Goal: Task Accomplishment & Management: Use online tool/utility

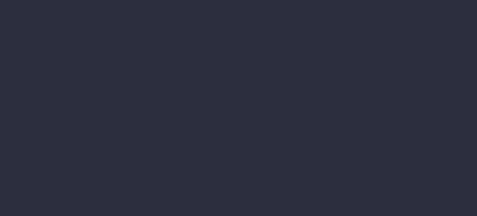
type input "[DATE] - [DATE]"
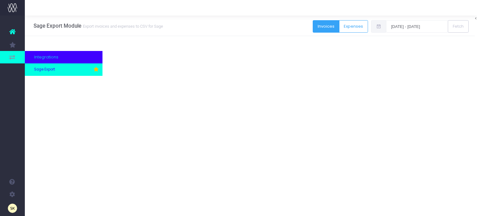
click at [42, 70] on span "Sage Export" at bounding box center [44, 70] width 21 height 6
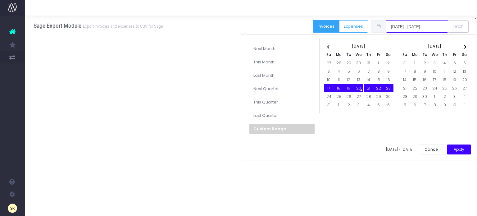
click at [415, 27] on input "[DATE] - [DATE]" at bounding box center [417, 26] width 62 height 12
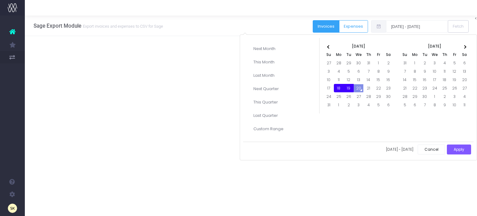
drag, startPoint x: 337, startPoint y: 86, endPoint x: 345, endPoint y: 87, distance: 8.4
drag, startPoint x: 341, startPoint y: 88, endPoint x: 358, endPoint y: 87, distance: 17.4
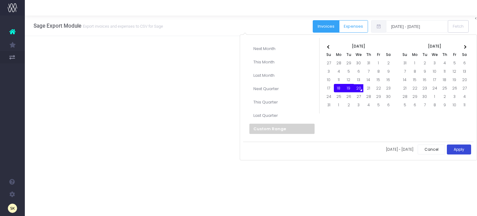
click at [461, 146] on button "Apply" at bounding box center [459, 149] width 24 height 10
type input "18-08-2025 - 20-08-2025"
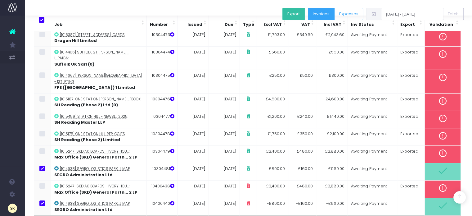
scroll to position [103, 0]
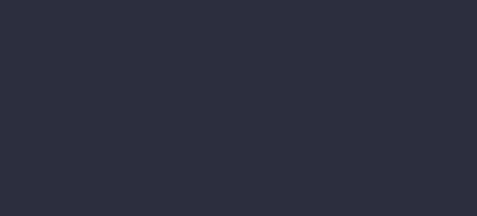
type input "[DATE] - [DATE]"
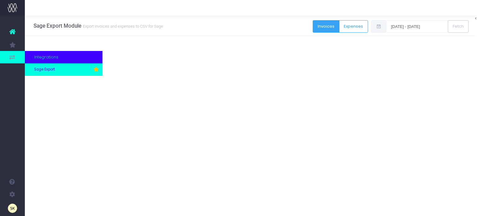
click at [49, 69] on span "Sage Export" at bounding box center [44, 70] width 21 height 6
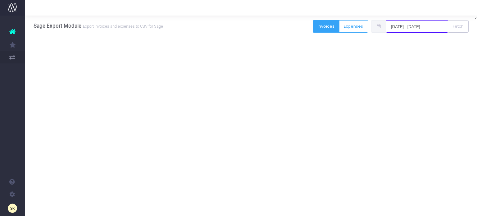
click at [410, 26] on input "[DATE] - [DATE]" at bounding box center [417, 26] width 62 height 12
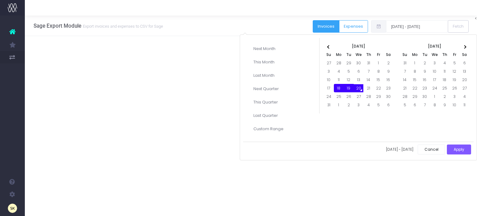
drag, startPoint x: 339, startPoint y: 88, endPoint x: 360, endPoint y: 88, distance: 21.1
click at [460, 149] on button "Apply" at bounding box center [459, 149] width 24 height 10
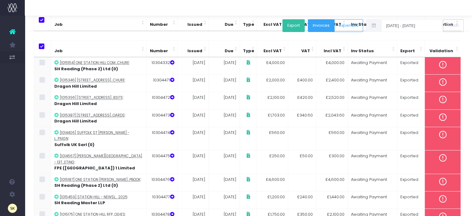
scroll to position [103, 0]
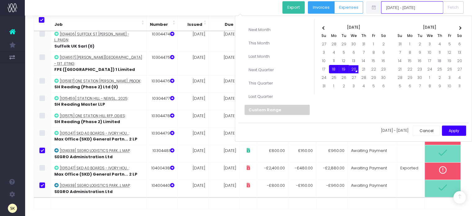
click at [398, 7] on input "[DATE] - [DATE]" at bounding box center [412, 7] width 62 height 12
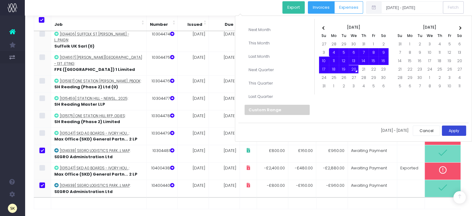
click at [456, 129] on button "Apply" at bounding box center [454, 130] width 24 height 10
type input "[DATE] - [DATE]"
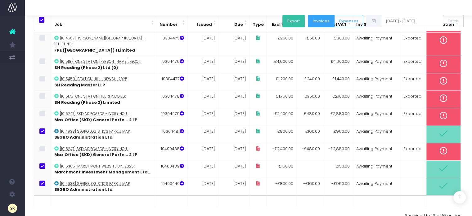
scroll to position [155, 0]
